Goal: Find specific page/section: Find specific page/section

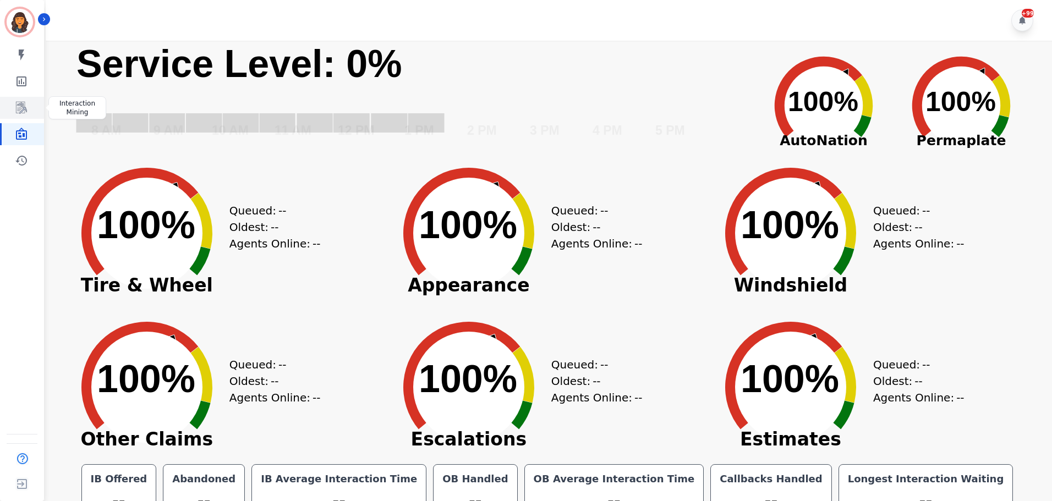
click at [21, 109] on icon "Sidebar" at bounding box center [21, 107] width 13 height 13
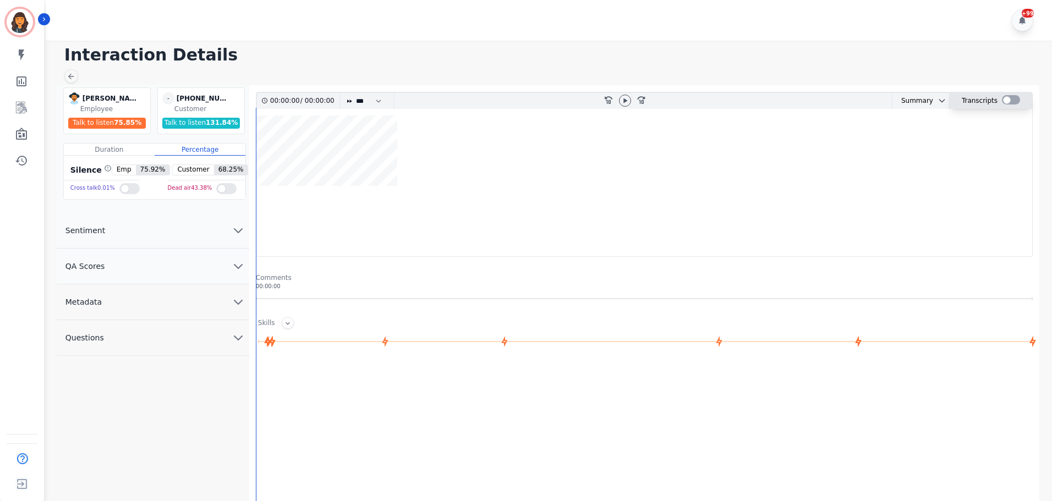
click at [1009, 98] on div at bounding box center [1011, 99] width 18 height 9
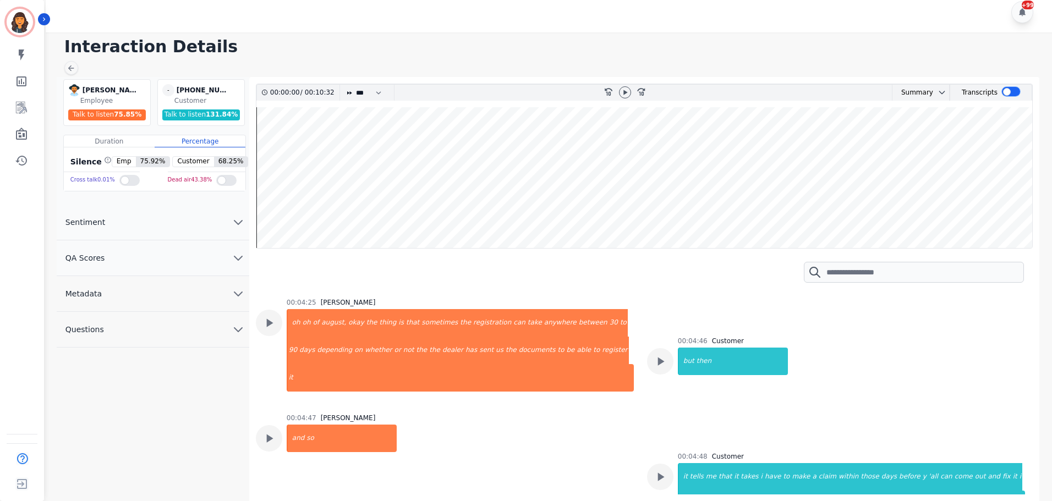
scroll to position [1595, 0]
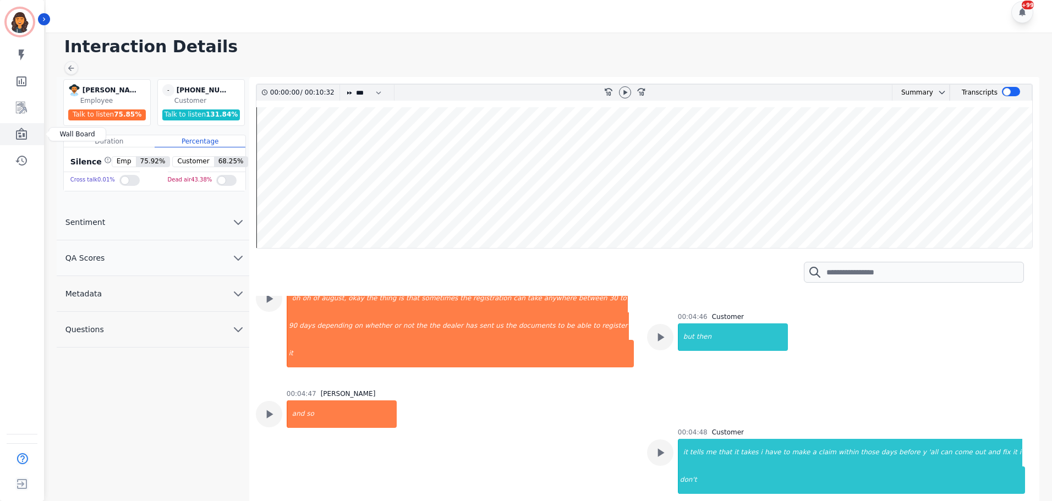
click at [21, 135] on icon "Sidebar" at bounding box center [21, 134] width 13 height 13
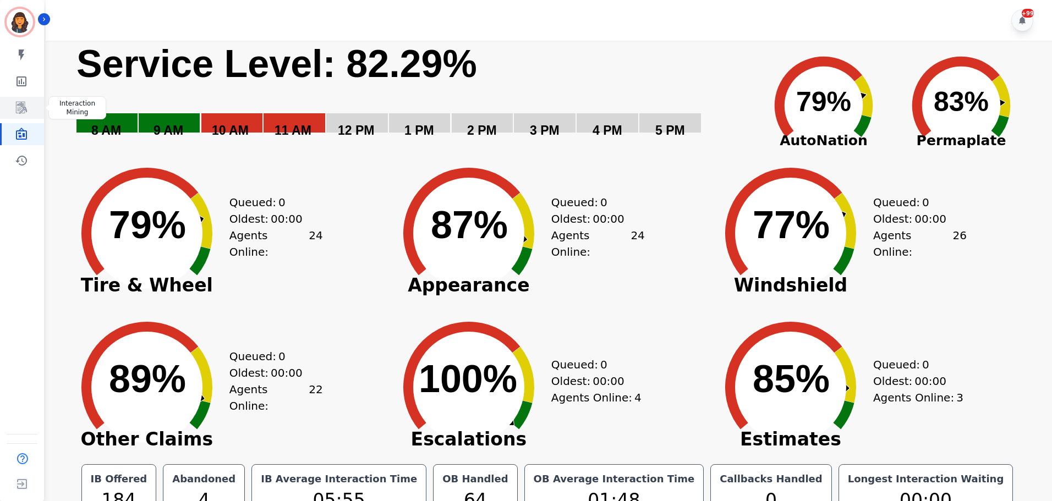
click at [26, 109] on icon "Sidebar" at bounding box center [21, 108] width 11 height 12
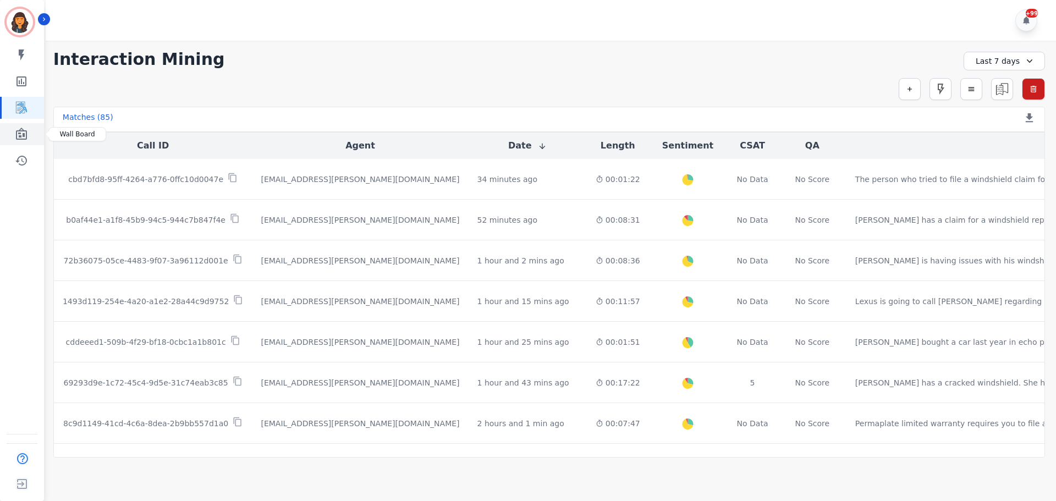
click at [29, 136] on link "Sidebar" at bounding box center [23, 134] width 42 height 22
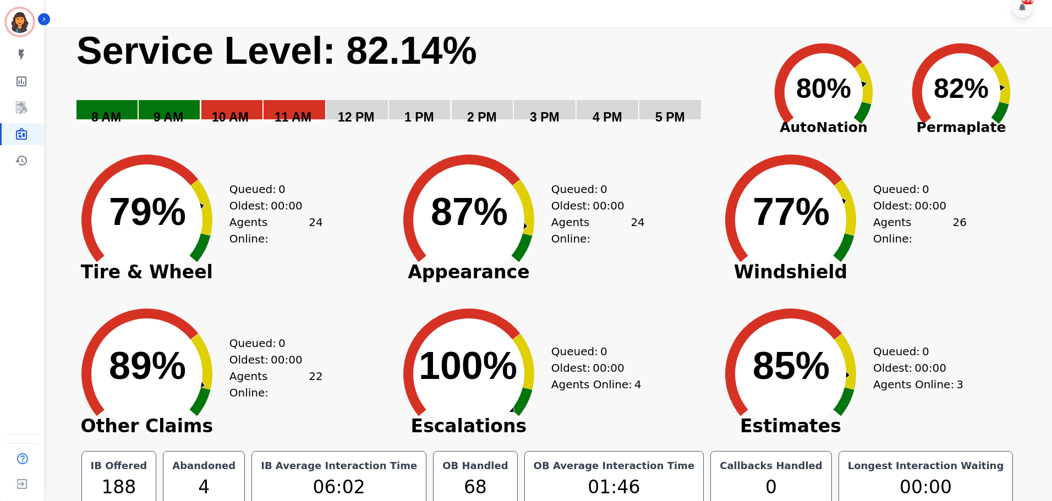
scroll to position [25, 0]
